Goal: Information Seeking & Learning: Learn about a topic

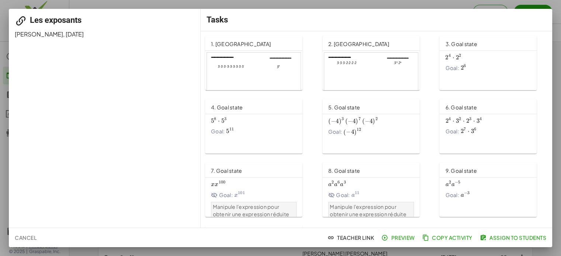
click at [263, 66] on div at bounding box center [254, 79] width 94 height 53
click at [4, 13] on div at bounding box center [280, 128] width 561 height 256
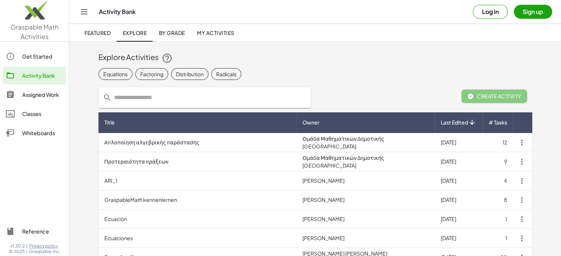
click at [31, 27] on img at bounding box center [34, 11] width 69 height 31
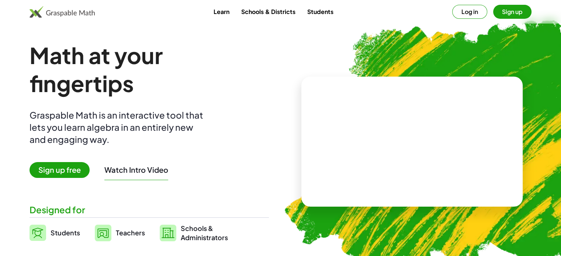
click at [475, 12] on button "Log in" at bounding box center [469, 12] width 35 height 14
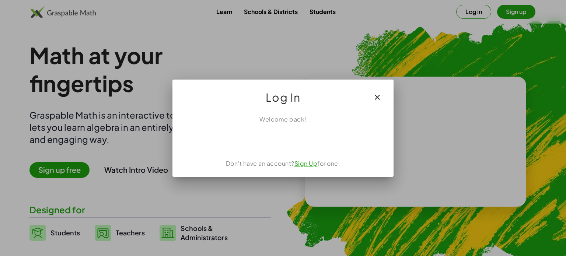
click at [475, 12] on div at bounding box center [283, 128] width 566 height 256
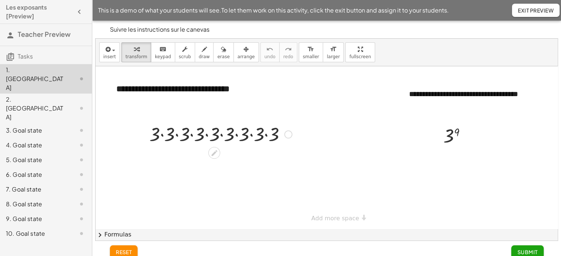
click at [288, 134] on div at bounding box center [288, 135] width 8 height 8
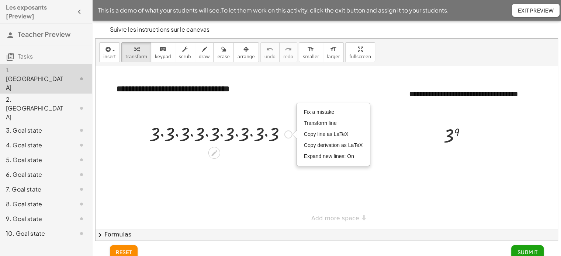
click at [288, 134] on div "Fix a mistake Transform line Copy line as LaTeX Copy derivation as LaTeX Expand…" at bounding box center [288, 135] width 8 height 8
click at [216, 144] on div at bounding box center [221, 133] width 150 height 25
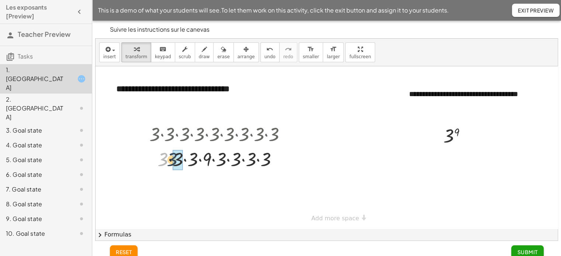
drag, startPoint x: 164, startPoint y: 163, endPoint x: 172, endPoint y: 163, distance: 8.1
drag, startPoint x: 186, startPoint y: 161, endPoint x: 214, endPoint y: 159, distance: 28.1
drag, startPoint x: 221, startPoint y: 159, endPoint x: 230, endPoint y: 159, distance: 8.8
drag, startPoint x: 186, startPoint y: 157, endPoint x: 193, endPoint y: 157, distance: 7.4
drag, startPoint x: 196, startPoint y: 158, endPoint x: 211, endPoint y: 158, distance: 14.7
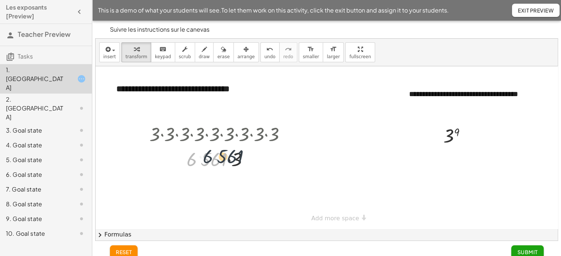
drag, startPoint x: 198, startPoint y: 157, endPoint x: 218, endPoint y: 154, distance: 20.1
click at [216, 154] on div at bounding box center [221, 158] width 150 height 25
drag, startPoint x: 208, startPoint y: 159, endPoint x: 236, endPoint y: 162, distance: 27.8
click at [450, 132] on div at bounding box center [457, 136] width 36 height 24
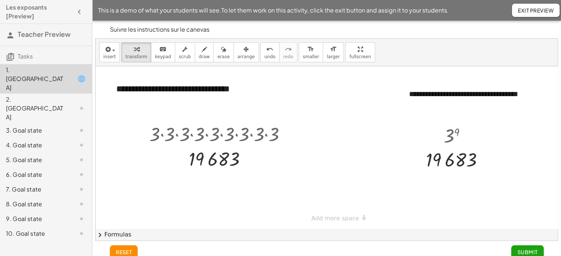
click at [25, 95] on div "2. [GEOGRAPHIC_DATA]" at bounding box center [35, 108] width 59 height 27
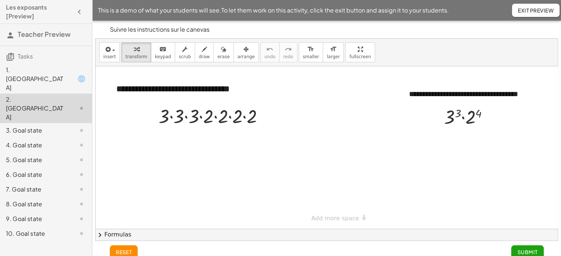
click at [32, 126] on div "3. Goal state" at bounding box center [35, 130] width 59 height 9
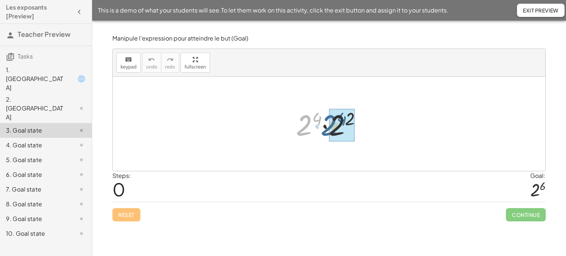
drag, startPoint x: 308, startPoint y: 123, endPoint x: 336, endPoint y: 123, distance: 28.0
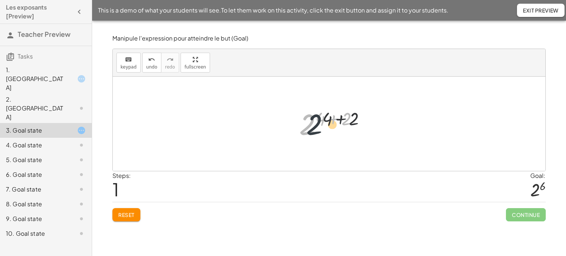
drag, startPoint x: 310, startPoint y: 121, endPoint x: 323, endPoint y: 122, distance: 13.0
click at [322, 122] on div at bounding box center [332, 124] width 73 height 37
drag, startPoint x: 348, startPoint y: 119, endPoint x: 335, endPoint y: 119, distance: 13.6
click at [335, 119] on div at bounding box center [332, 124] width 73 height 37
drag, startPoint x: 347, startPoint y: 121, endPoint x: 323, endPoint y: 121, distance: 24.0
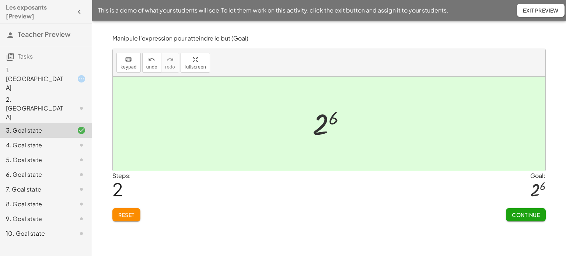
click at [121, 215] on span "Reset" at bounding box center [126, 215] width 16 height 7
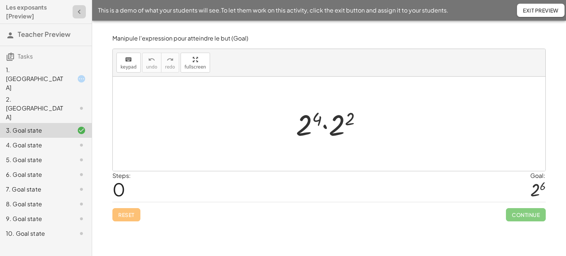
click at [80, 11] on icon "button" at bounding box center [79, 11] width 9 height 9
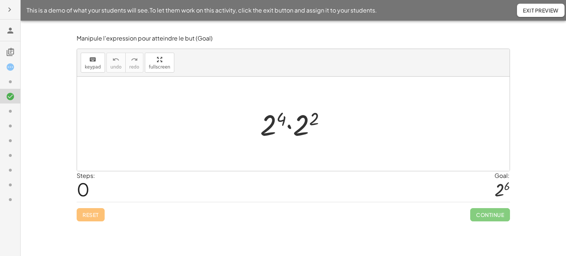
click at [550, 13] on span "Exit Preview" at bounding box center [541, 10] width 36 height 7
